Goal: Entertainment & Leisure: Consume media (video, audio)

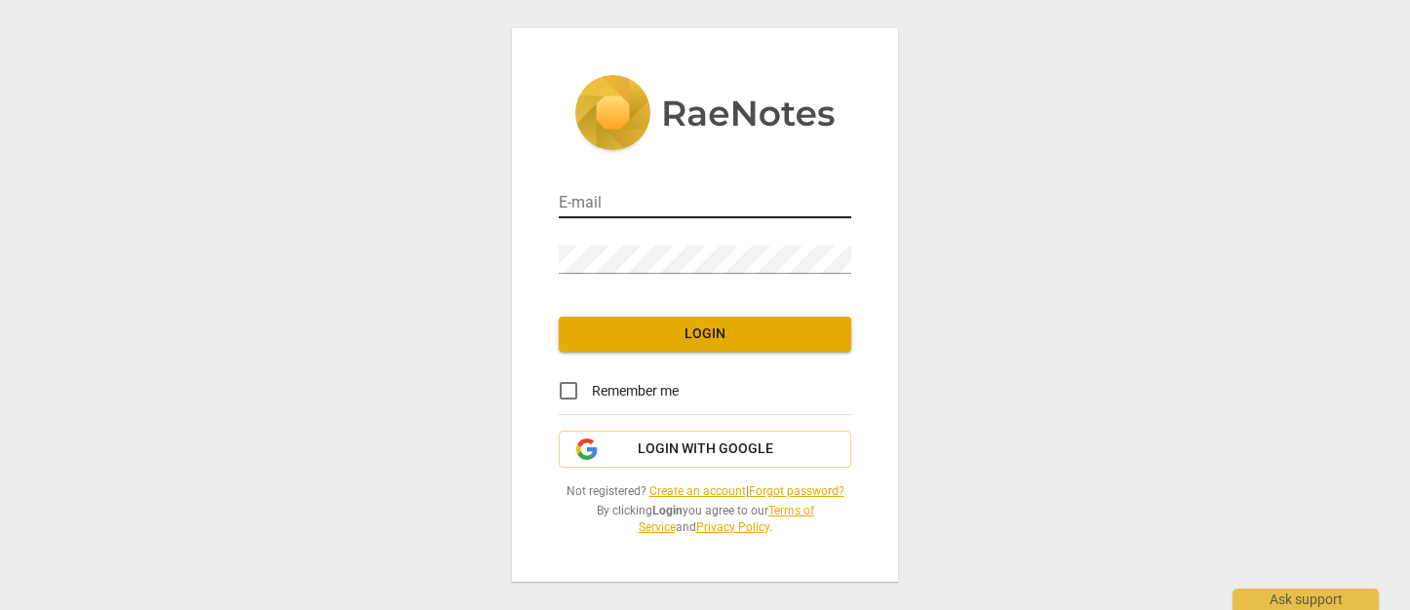
click at [580, 194] on input "email" at bounding box center [705, 204] width 293 height 28
type input "[PERSON_NAME][EMAIL_ADDRESS][PERSON_NAME][DOMAIN_NAME]"
click at [634, 326] on span "Login" at bounding box center [704, 335] width 261 height 20
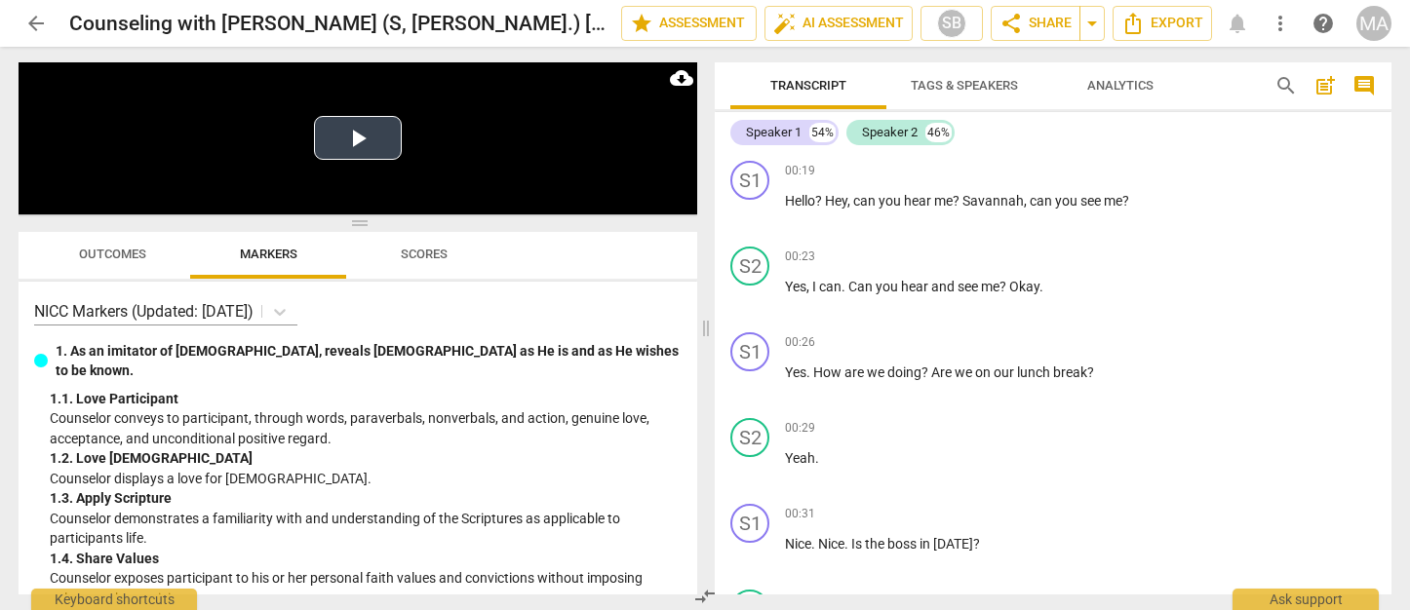
click at [370, 144] on button "Play Video" at bounding box center [358, 138] width 88 height 44
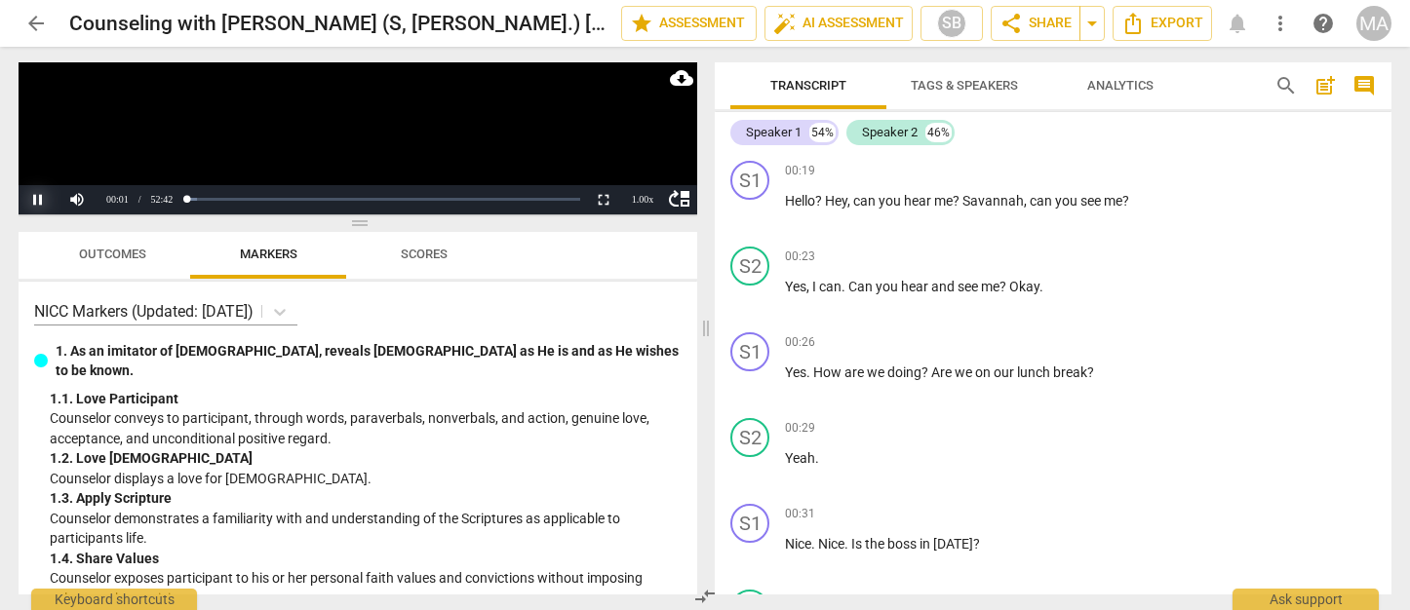
click at [46, 199] on button "Pause" at bounding box center [38, 199] width 39 height 29
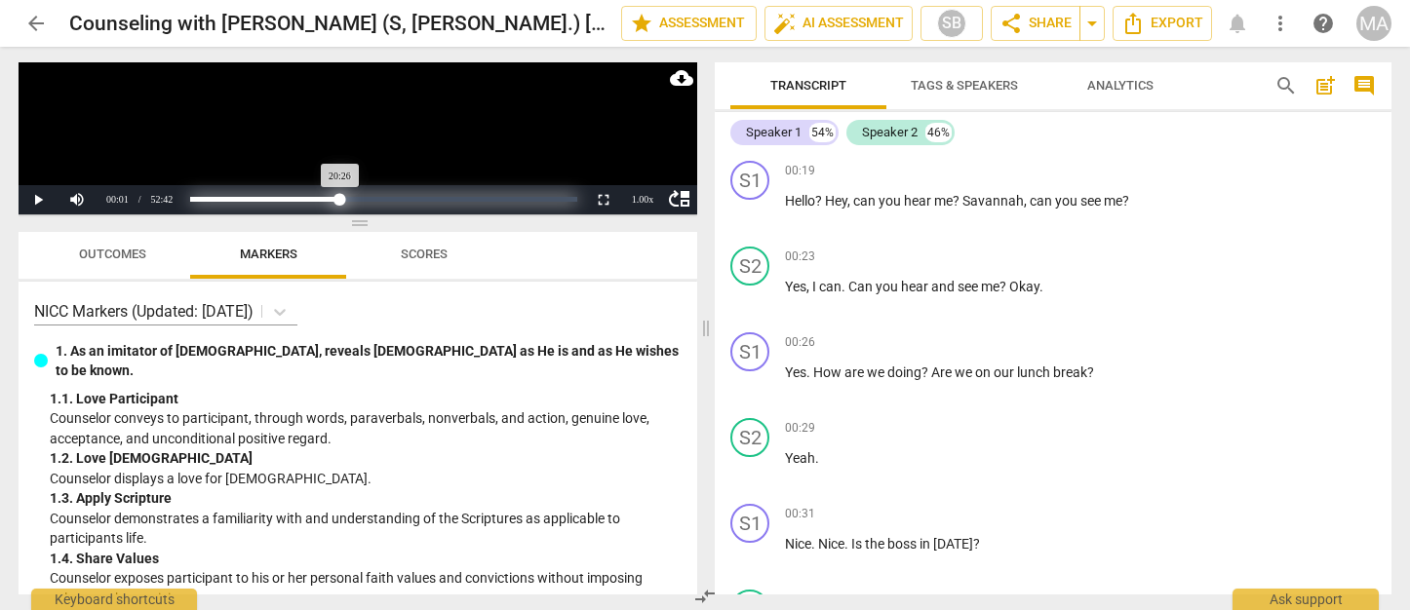
click at [340, 199] on div "Loaded : 0% Progress : 38.79%" at bounding box center [383, 199] width 387 height 5
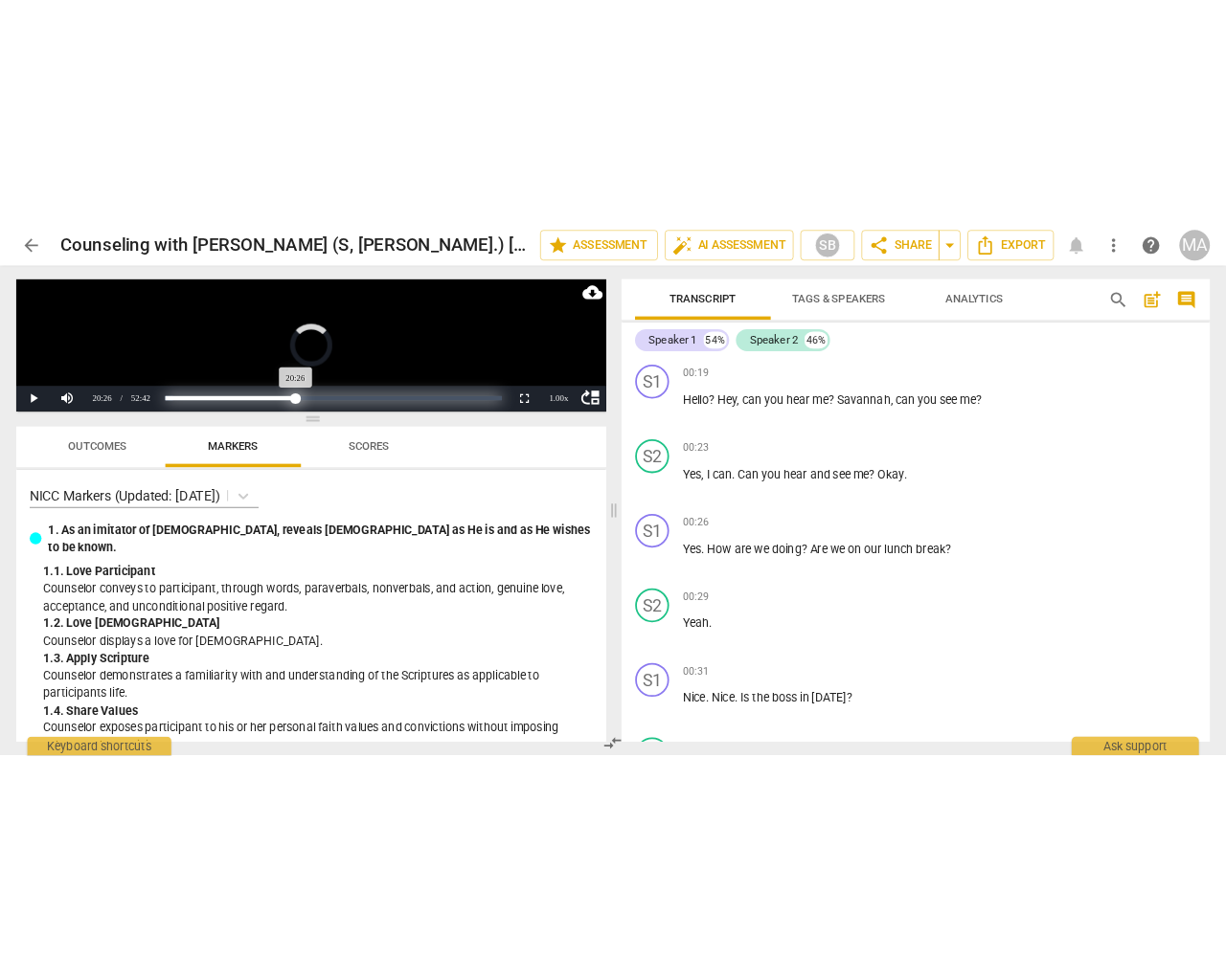
scroll to position [5103, 0]
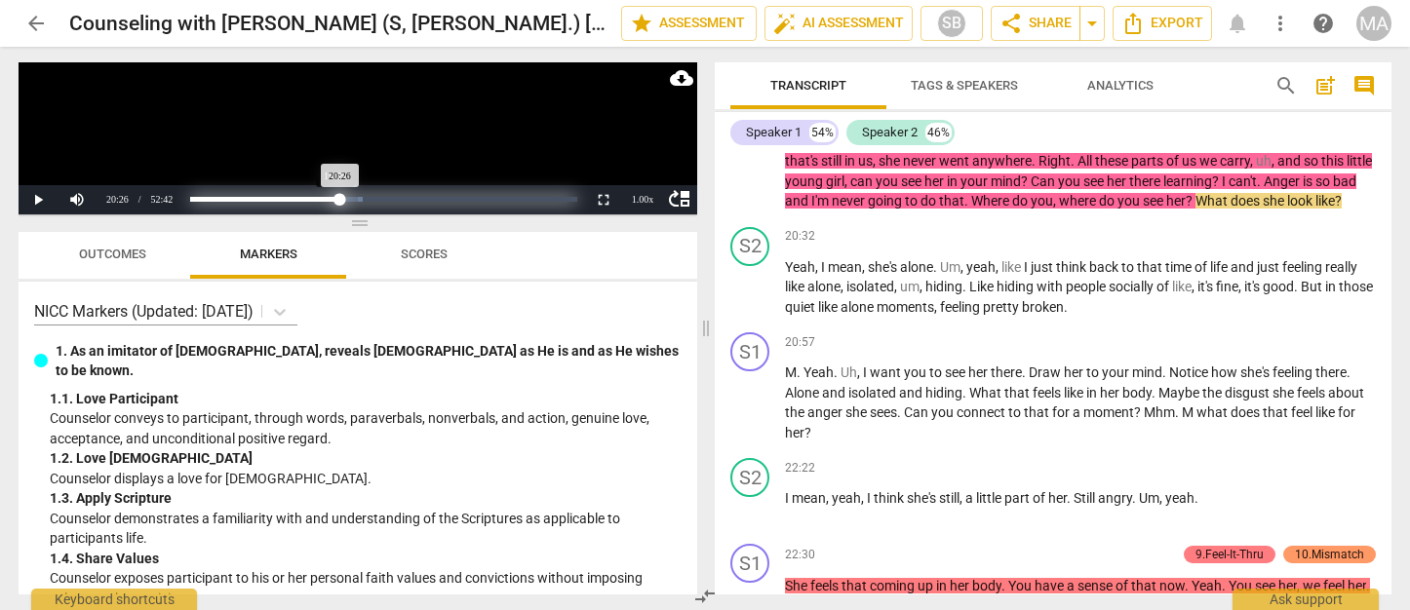
click at [334, 199] on div "Progress : 38.79%" at bounding box center [265, 199] width 150 height 5
click at [334, 199] on div "Progress : 37.28%" at bounding box center [262, 199] width 144 height 5
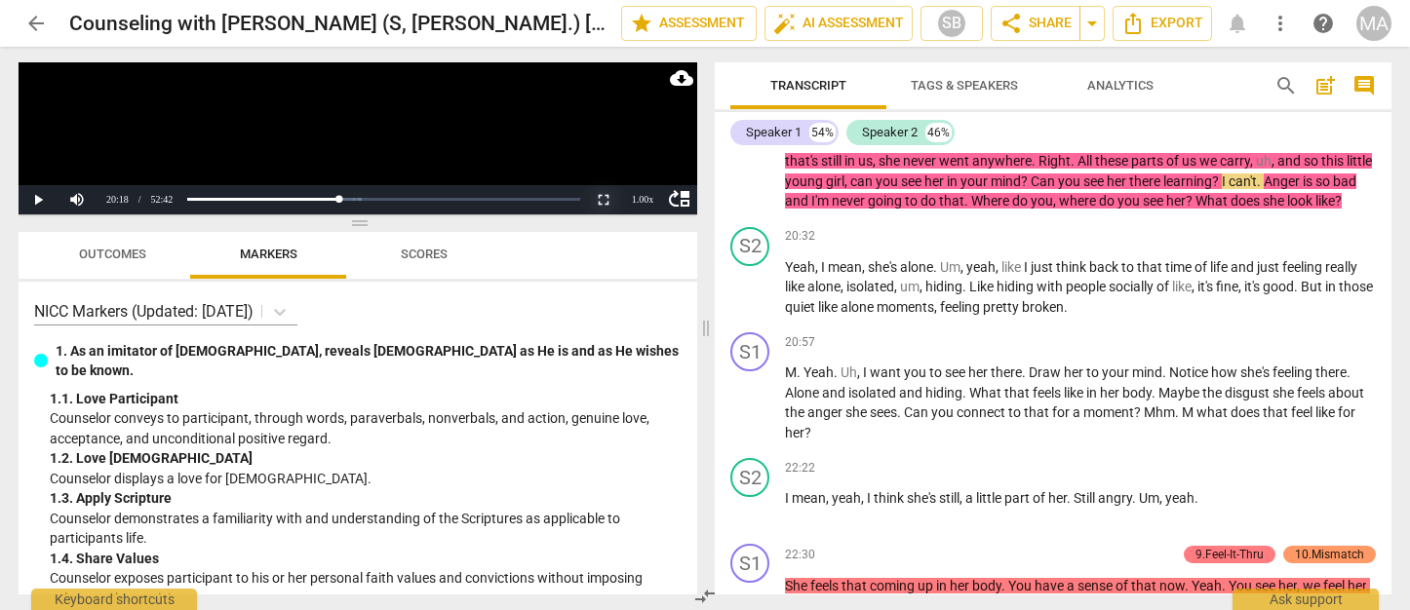
click at [607, 201] on button "Non-Fullscreen" at bounding box center [603, 199] width 39 height 29
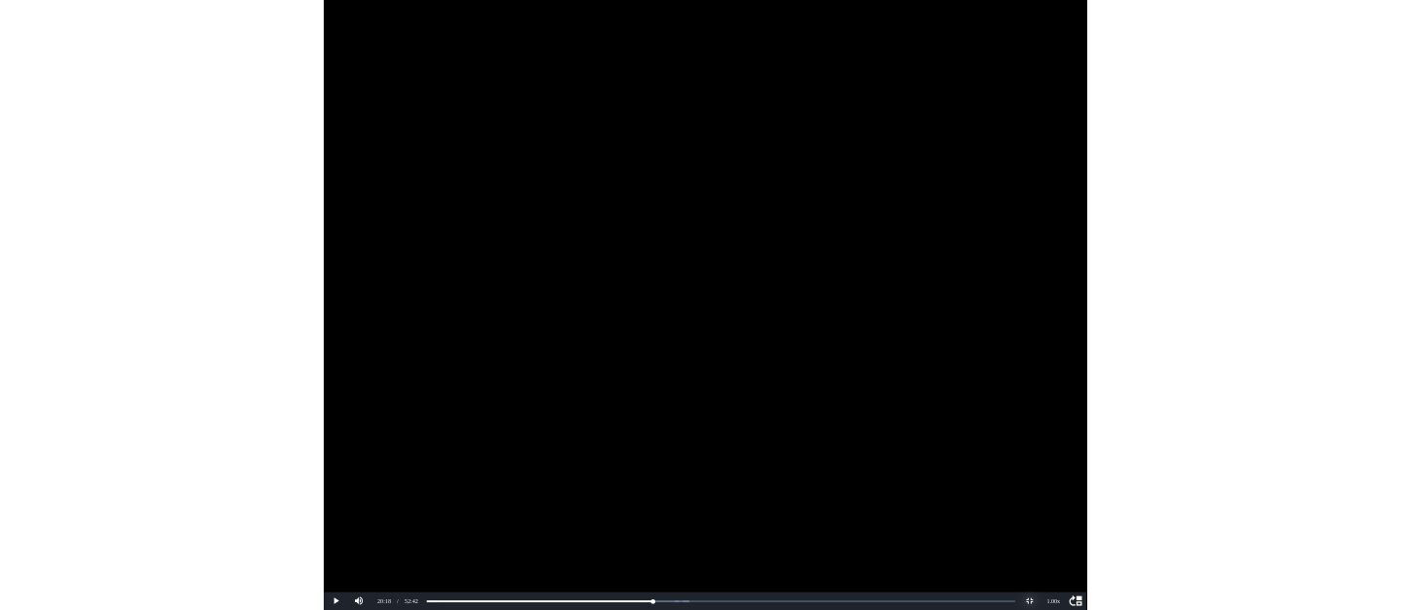
scroll to position [5677, 0]
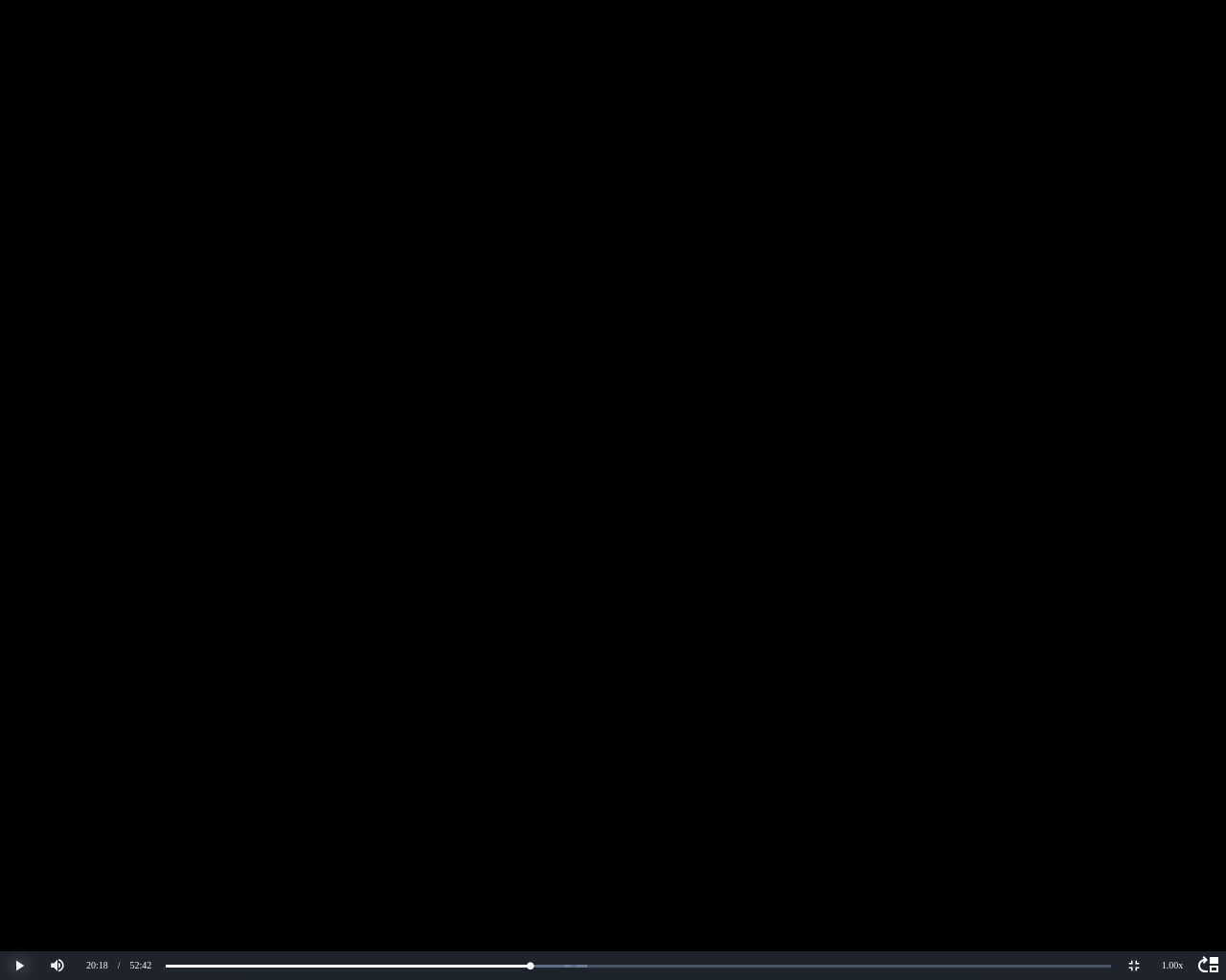
click at [23, 598] on button "Play" at bounding box center [19, 965] width 38 height 28
click at [20, 598] on button "Pause" at bounding box center [19, 965] width 38 height 28
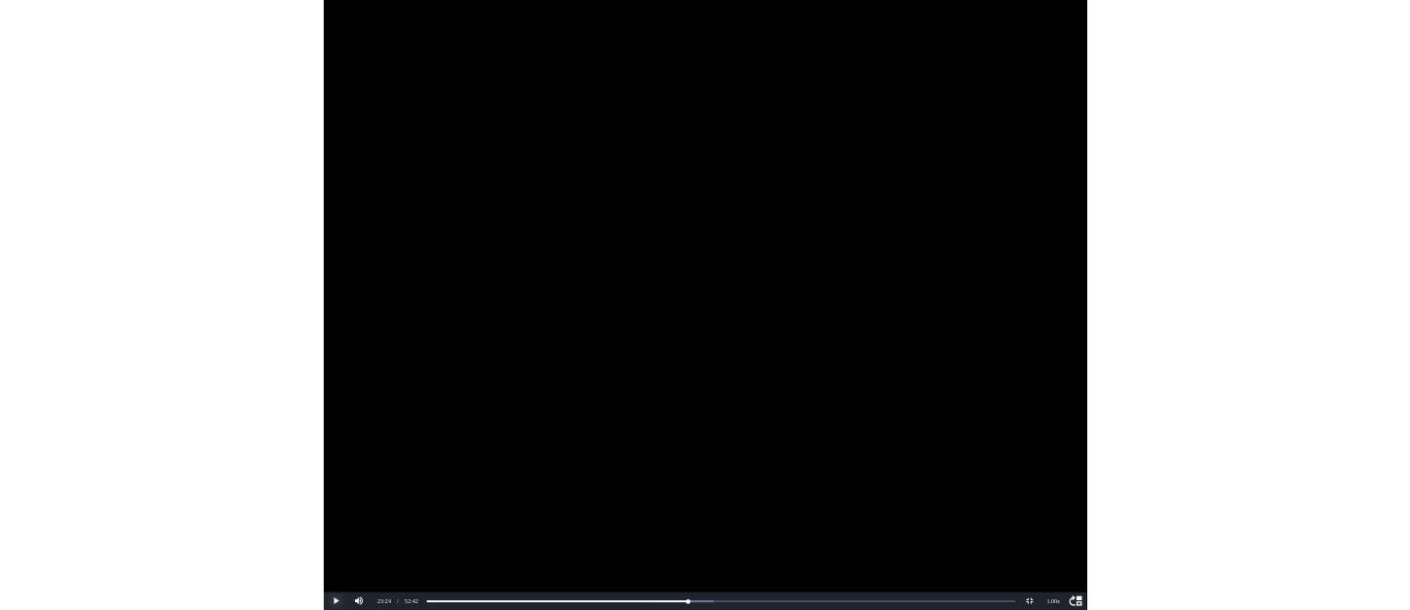
scroll to position [5197, 0]
